Goal: Task Accomplishment & Management: Complete application form

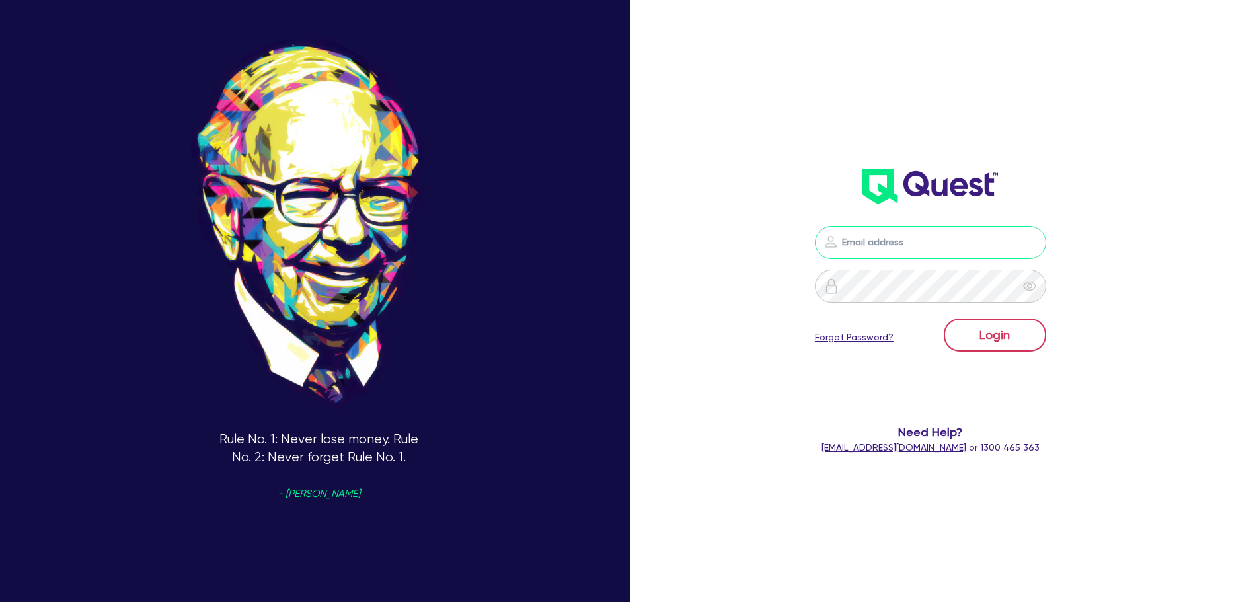
type input "[PERSON_NAME][EMAIL_ADDRESS][DOMAIN_NAME]"
click at [995, 341] on button "Login" at bounding box center [995, 335] width 102 height 33
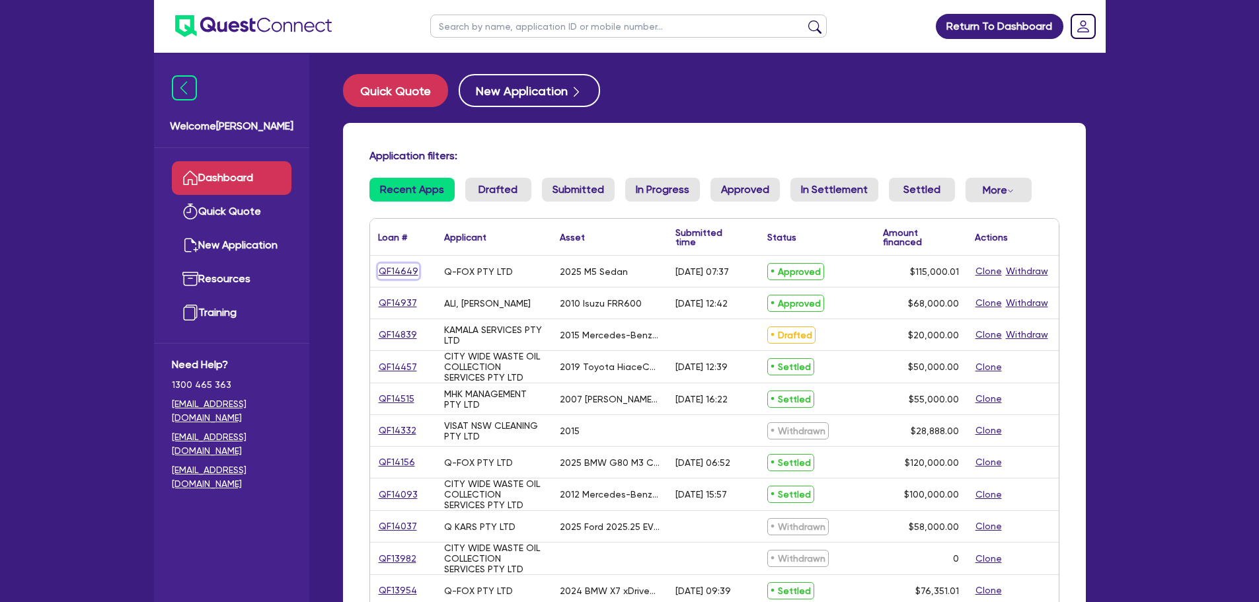
click at [396, 268] on link "QF14649" at bounding box center [398, 271] width 41 height 15
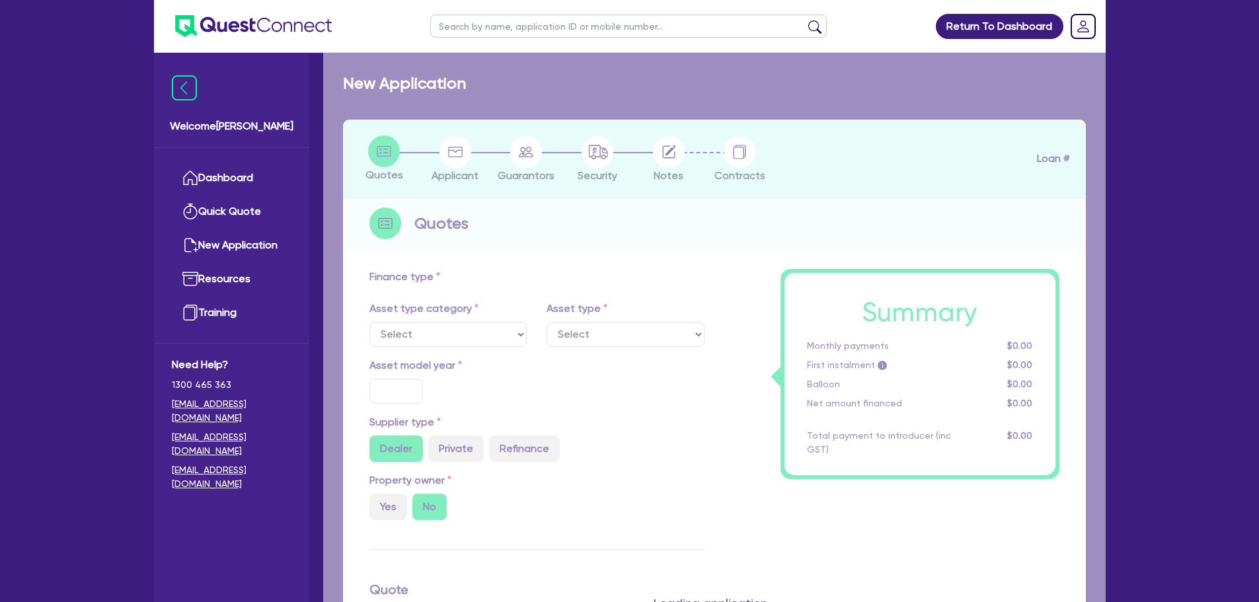
select select "CARS_AND_LIGHT_TRUCKS"
type input "2025"
type input "192,000.01"
type input "77,000"
type input "40"
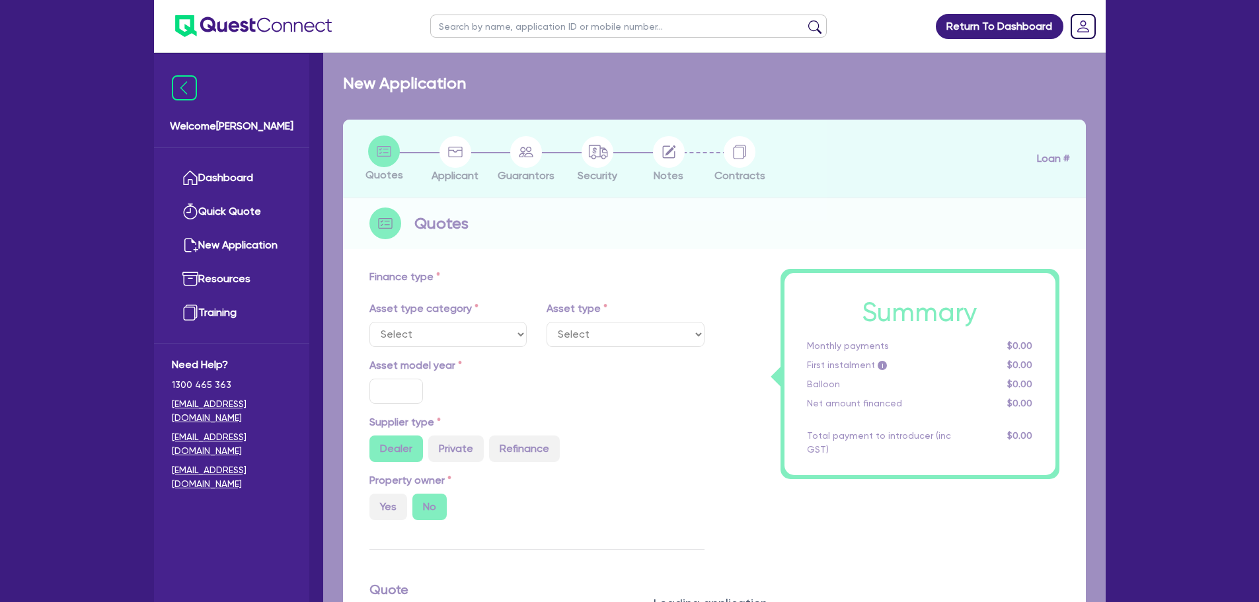
type input "76,800"
type input "4"
type input "4,600"
type input "17.95"
select select "PASSENGER_VEHICLES"
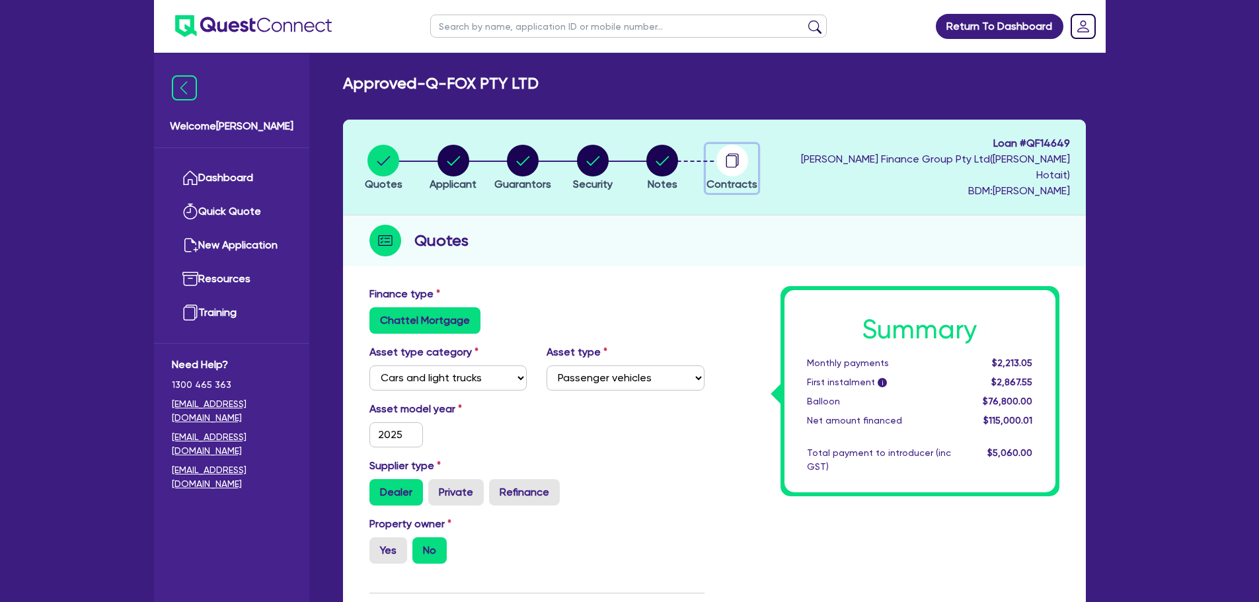
click at [740, 156] on circle "button" at bounding box center [732, 161] width 32 height 32
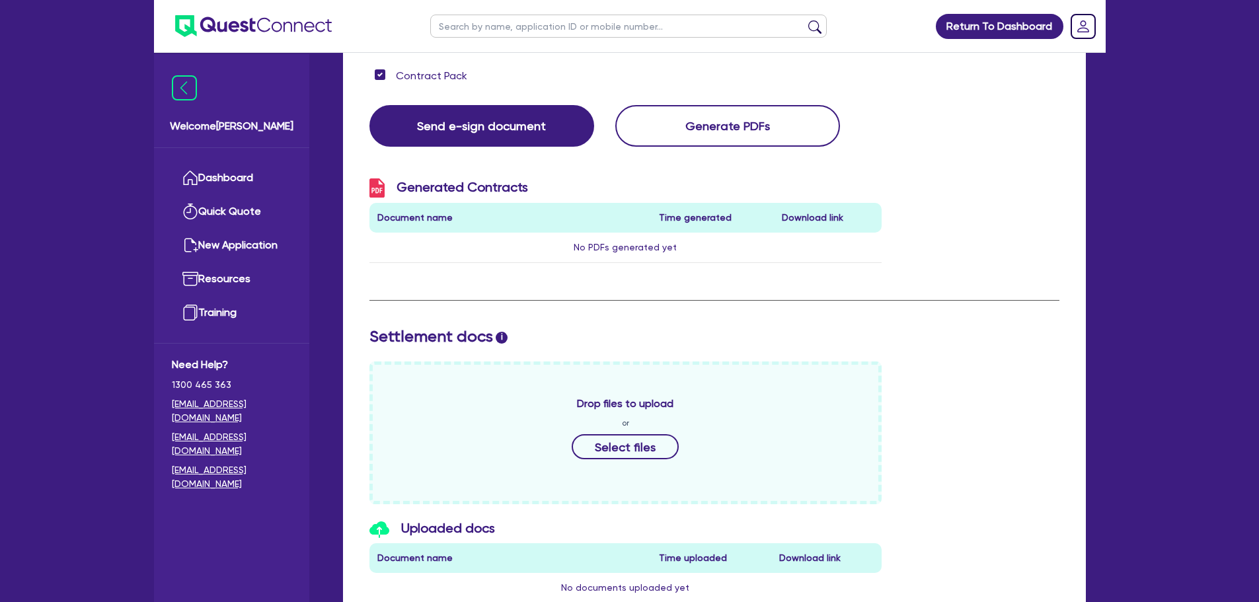
scroll to position [264, 0]
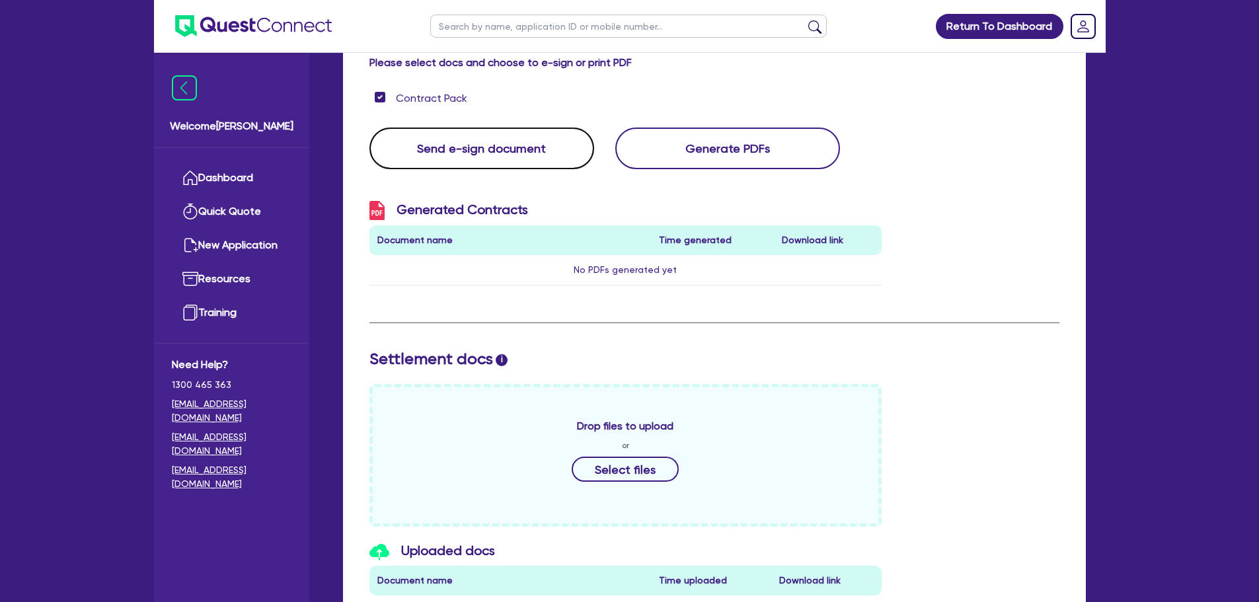
click at [428, 134] on button "Send e-sign document" at bounding box center [481, 149] width 225 height 42
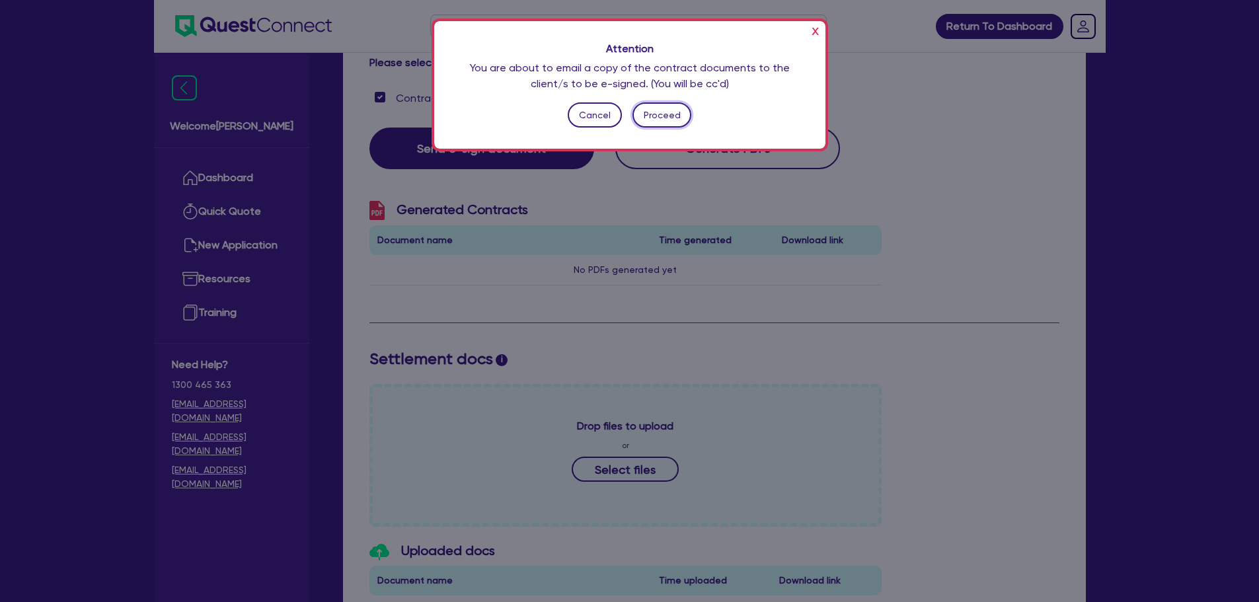
click at [670, 113] on button "Proceed" at bounding box center [662, 114] width 59 height 25
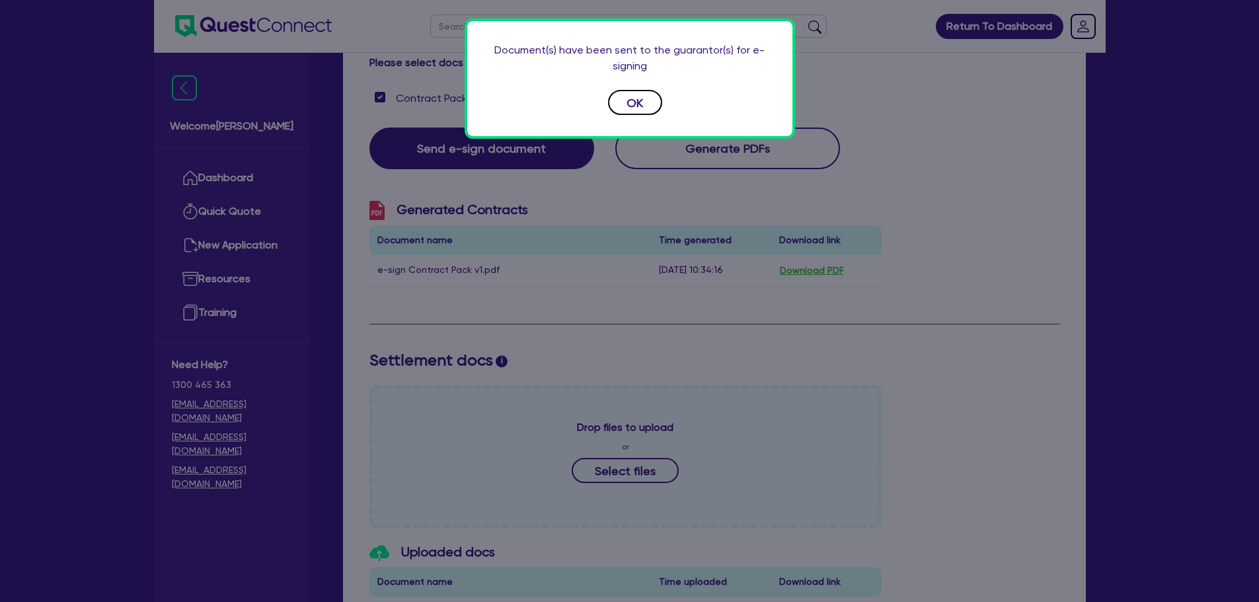
click at [633, 106] on button "OK" at bounding box center [635, 102] width 54 height 25
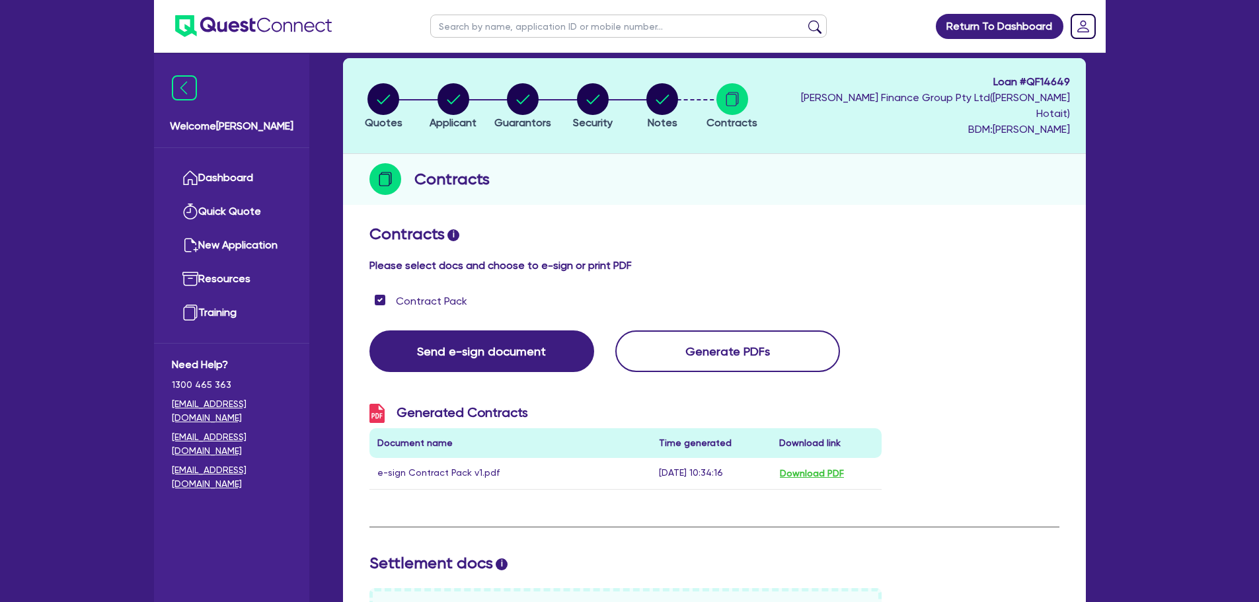
scroll to position [0, 0]
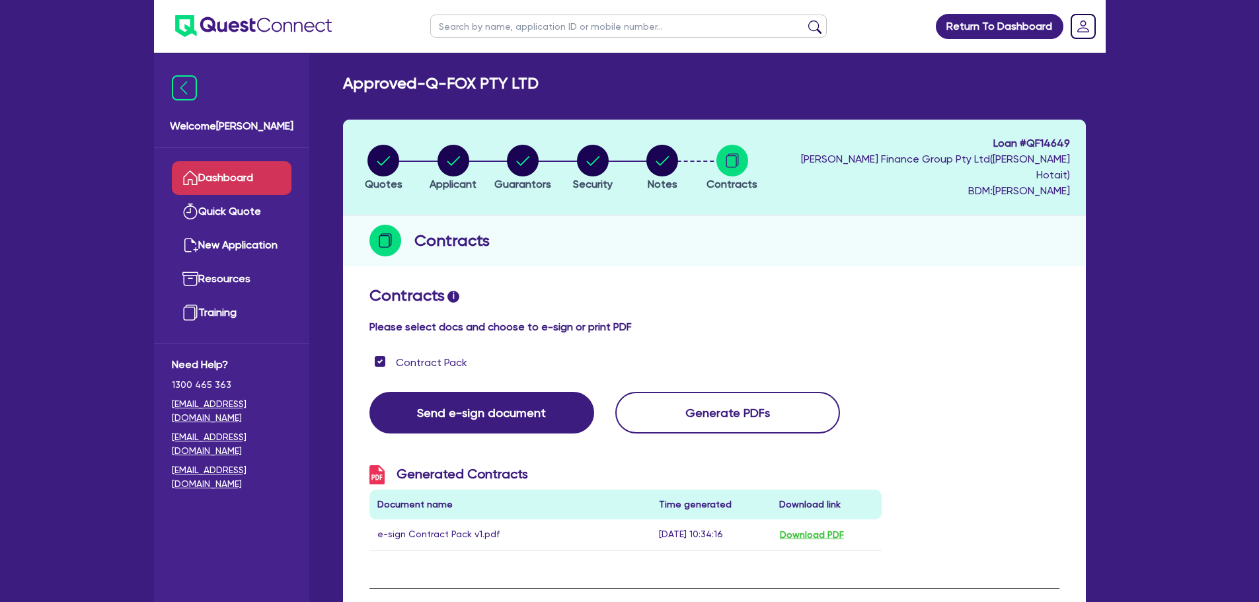
click at [223, 175] on link "Dashboard" at bounding box center [232, 178] width 120 height 34
